Goal: Check status: Check status

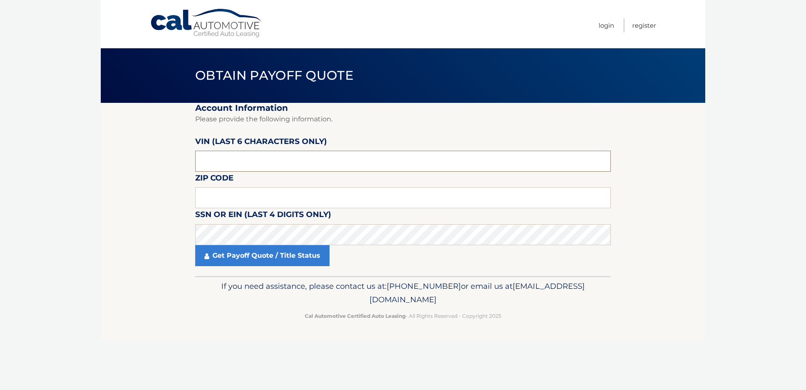
click at [233, 156] on input "text" at bounding box center [403, 161] width 416 height 21
type input "509228"
type input "33019"
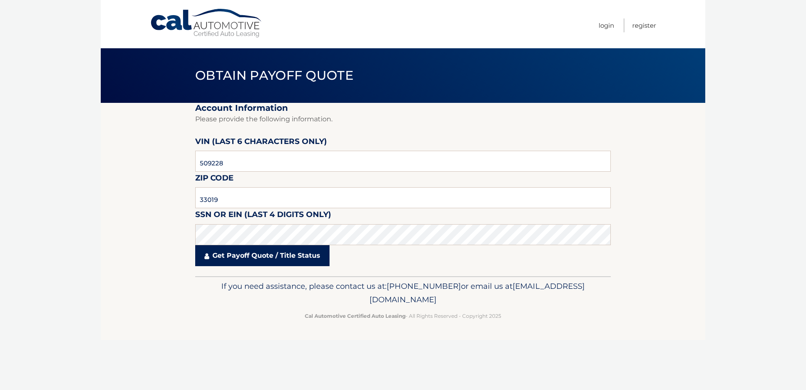
click at [272, 256] on link "Get Payoff Quote / Title Status" at bounding box center [262, 255] width 134 height 21
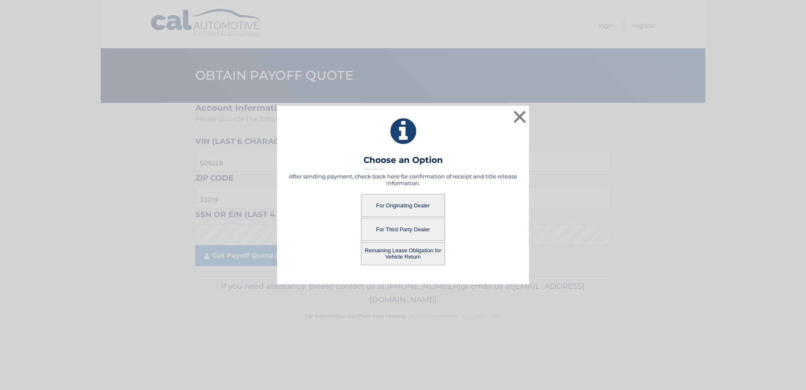
click at [406, 202] on button "For Originating Dealer" at bounding box center [403, 205] width 84 height 23
click at [417, 204] on button "For Originating Dealer" at bounding box center [403, 205] width 84 height 23
click at [406, 206] on button "For Originating Dealer" at bounding box center [403, 205] width 84 height 23
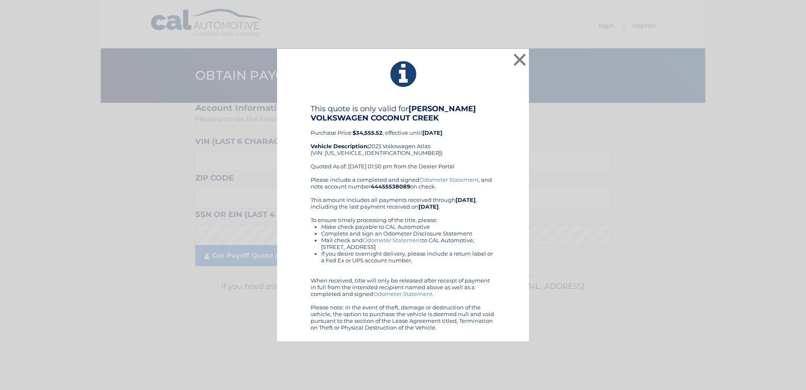
drag, startPoint x: 281, startPoint y: 52, endPoint x: 566, endPoint y: 326, distance: 395.5
click at [566, 327] on div "× This quote is only valid for [PERSON_NAME] VOLKSWAGEN COCONUT CREEK Purchase …" at bounding box center [402, 195] width 799 height 293
drag, startPoint x: 284, startPoint y: 55, endPoint x: 498, endPoint y: 327, distance: 345.7
click at [498, 327] on div "× This quote is only valid for [PERSON_NAME] VOLKSWAGEN COCONUT CREEK Purchase …" at bounding box center [403, 195] width 252 height 293
click at [521, 58] on button "×" at bounding box center [519, 59] width 17 height 17
